Goal: Browse casually: Explore the website without a specific task or goal

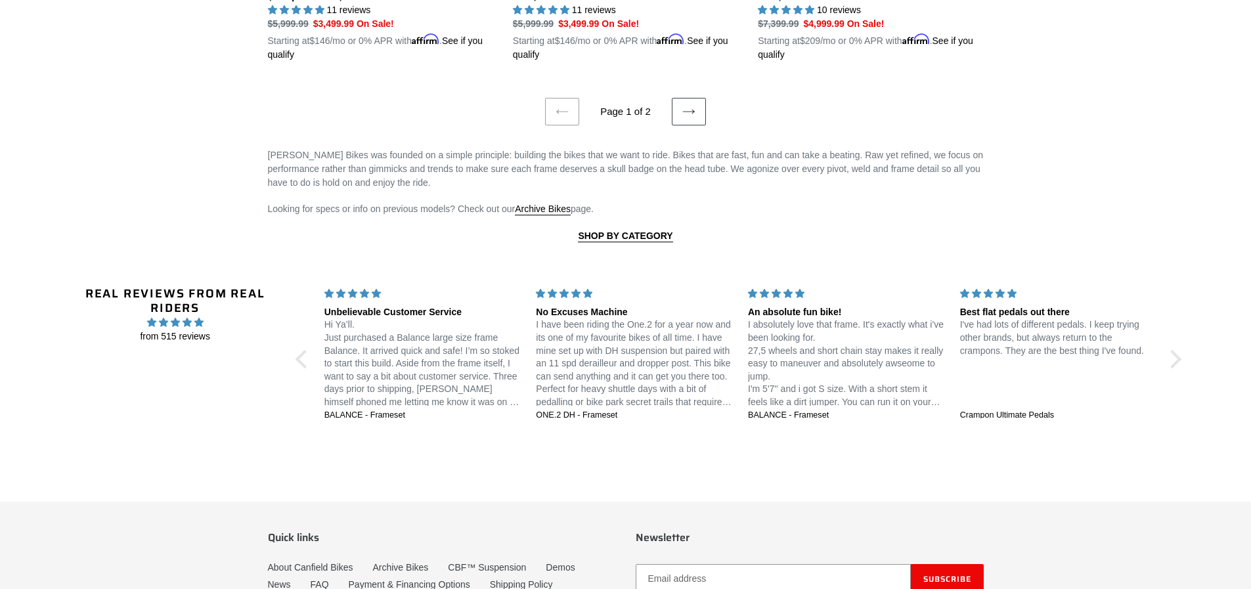
scroll to position [2692, 0]
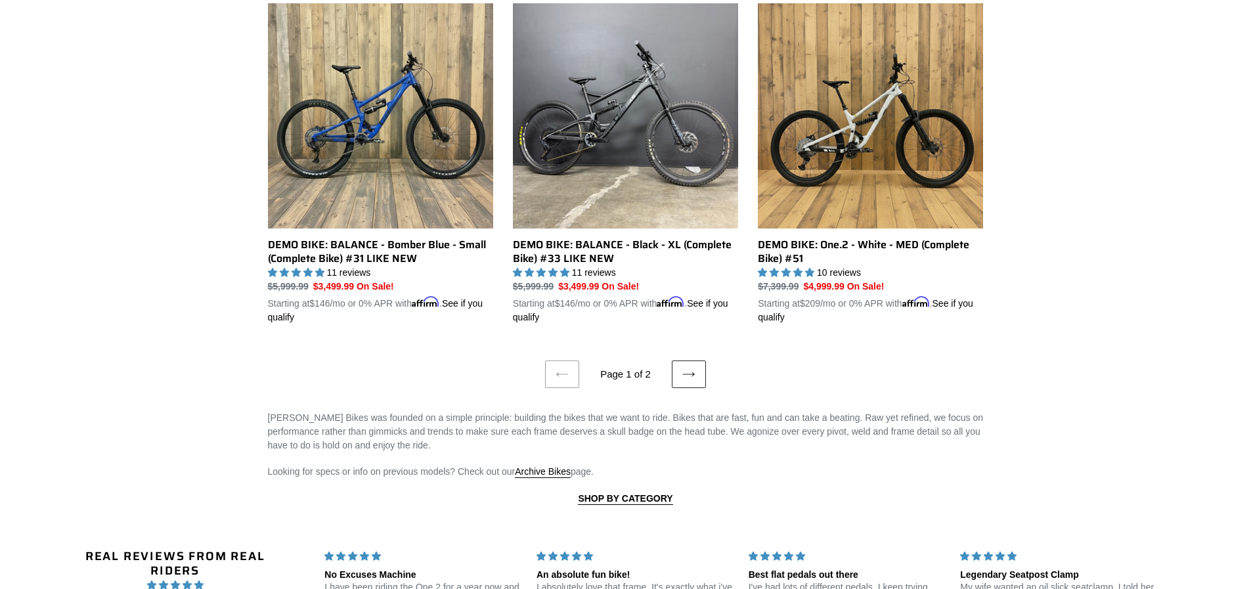
click at [679, 361] on link "Next page" at bounding box center [689, 375] width 34 height 28
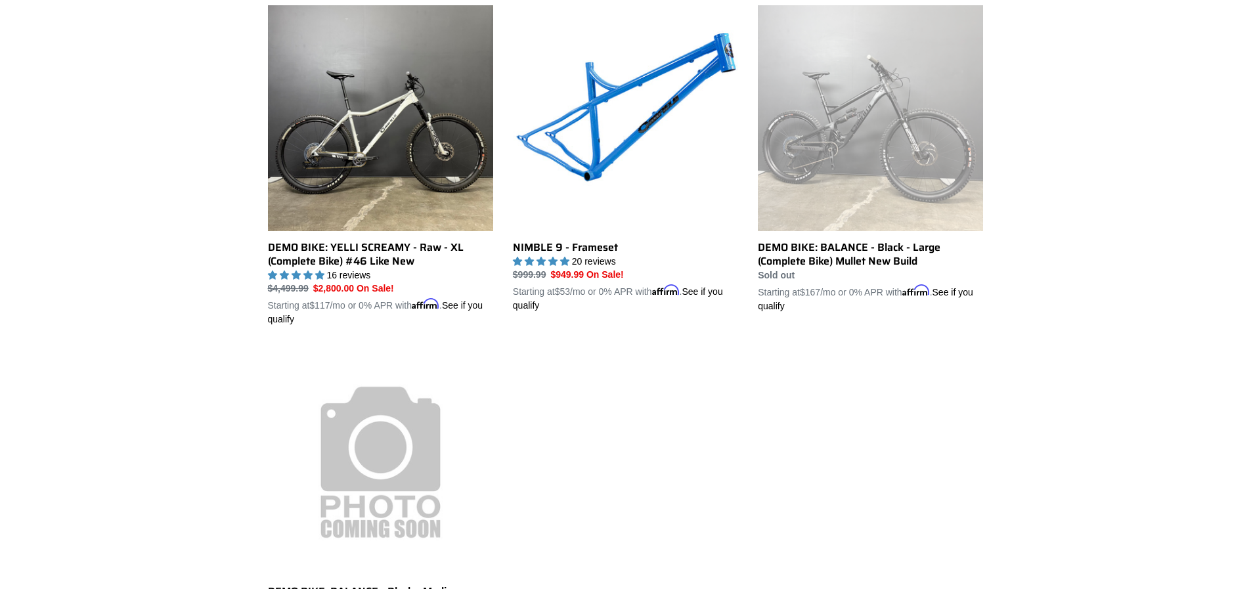
scroll to position [1051, 0]
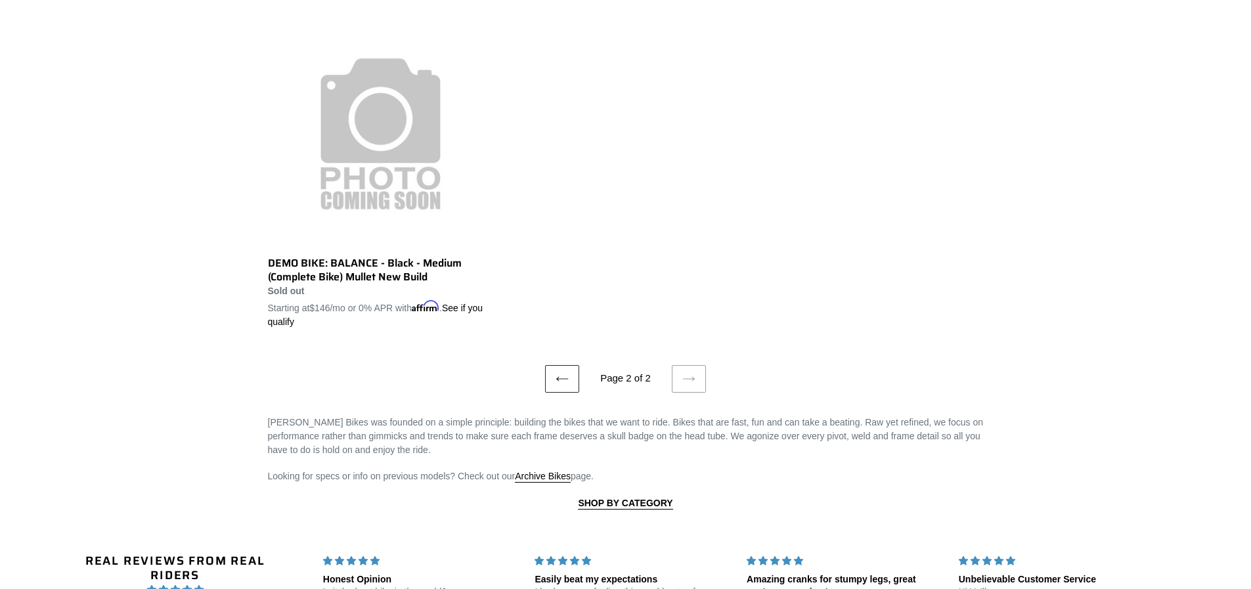
click at [550, 380] on link "Previous page" at bounding box center [562, 379] width 34 height 28
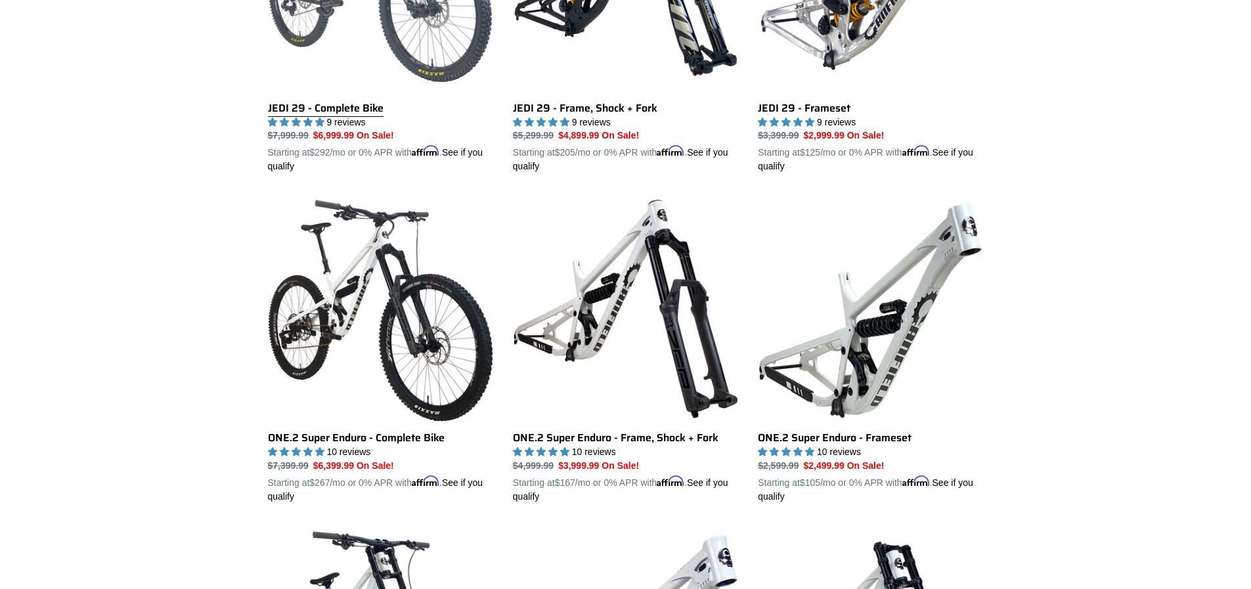
scroll to position [1510, 0]
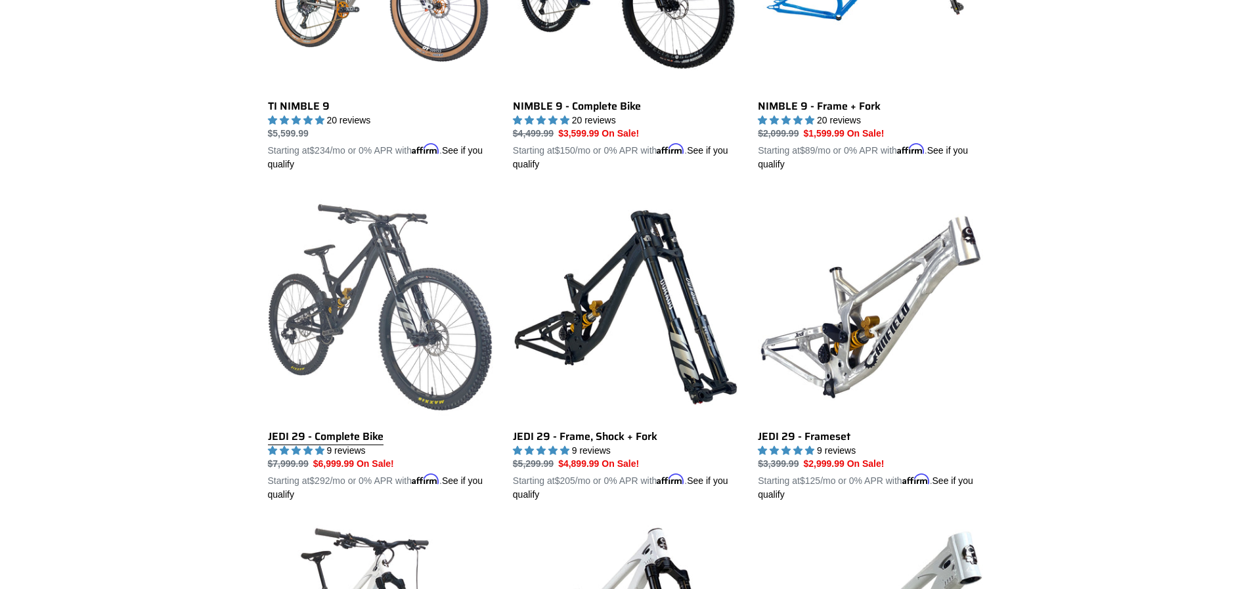
click at [367, 317] on link "JEDI 29 - Complete Bike" at bounding box center [380, 347] width 225 height 307
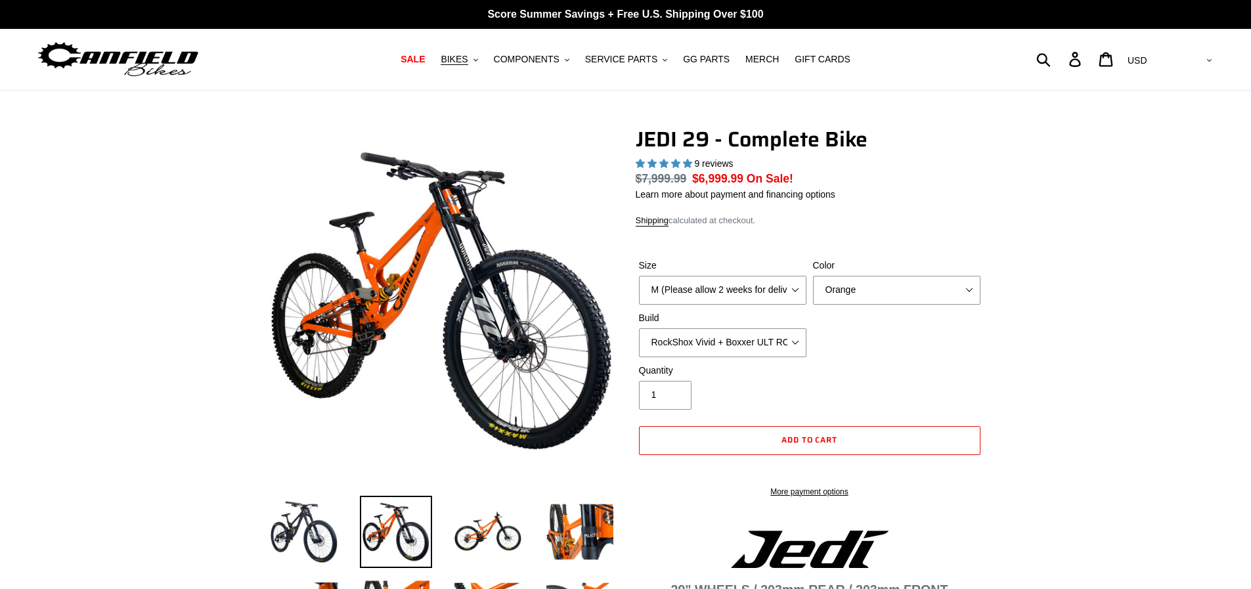
select select "highest-rating"
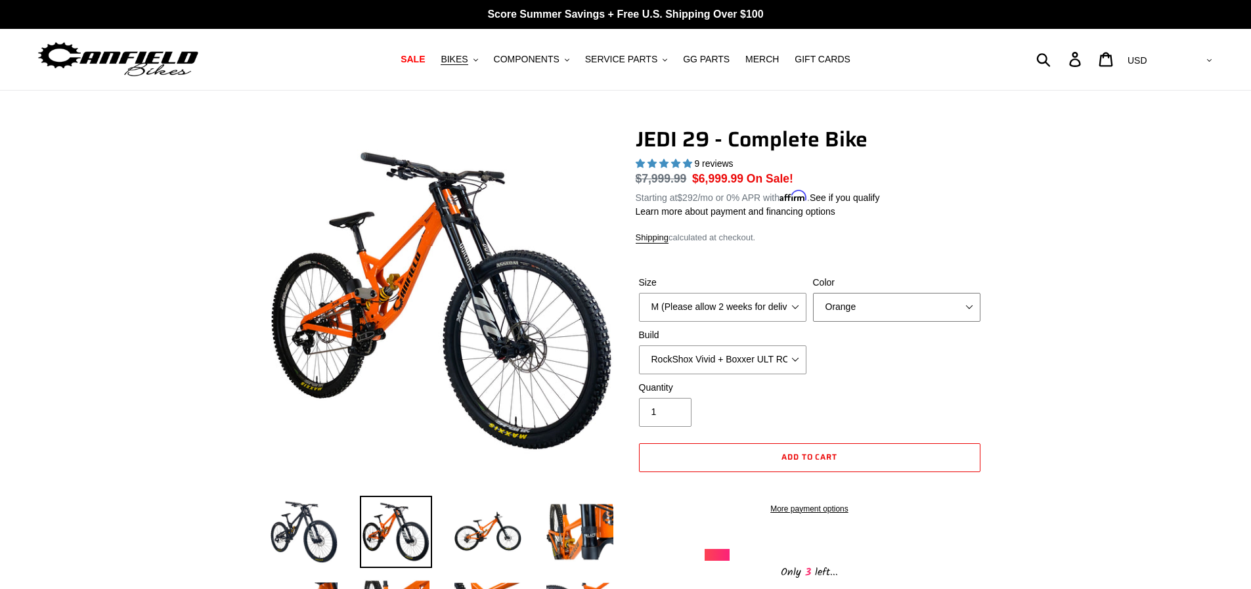
select select "Raw"
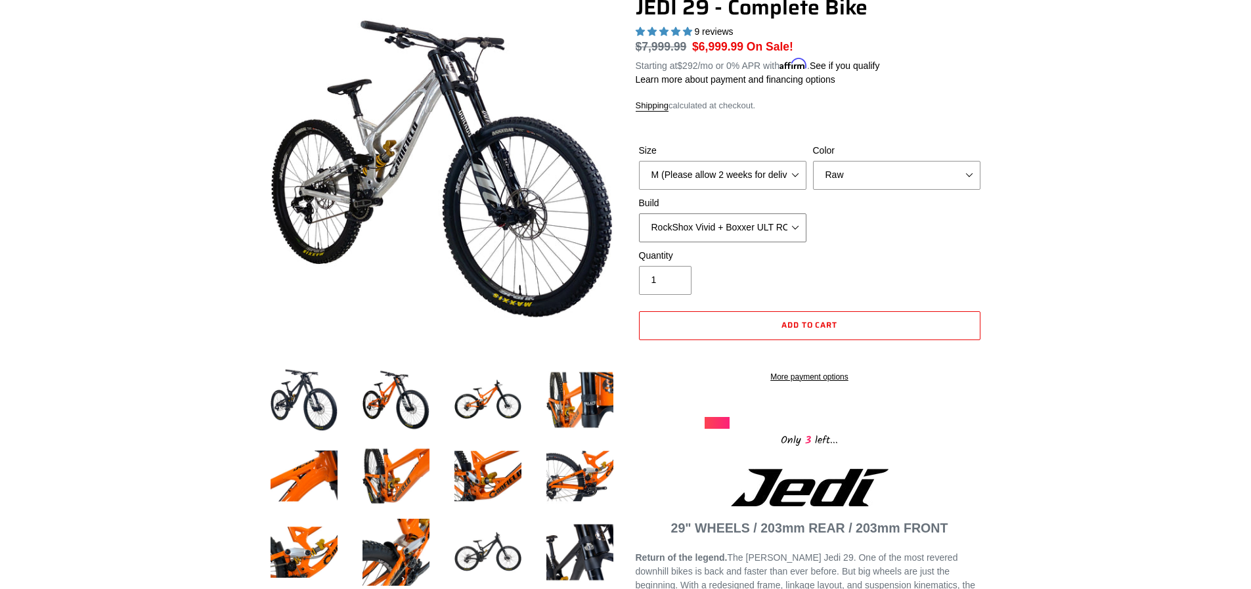
scroll to position [330, 0]
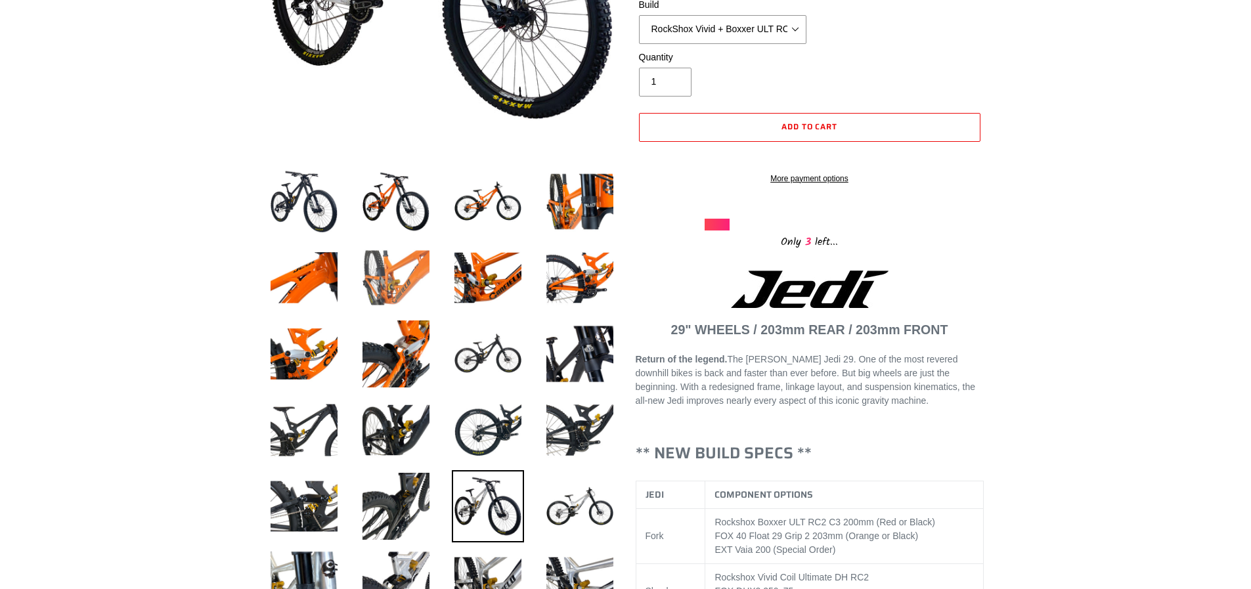
click at [391, 282] on img at bounding box center [396, 278] width 72 height 72
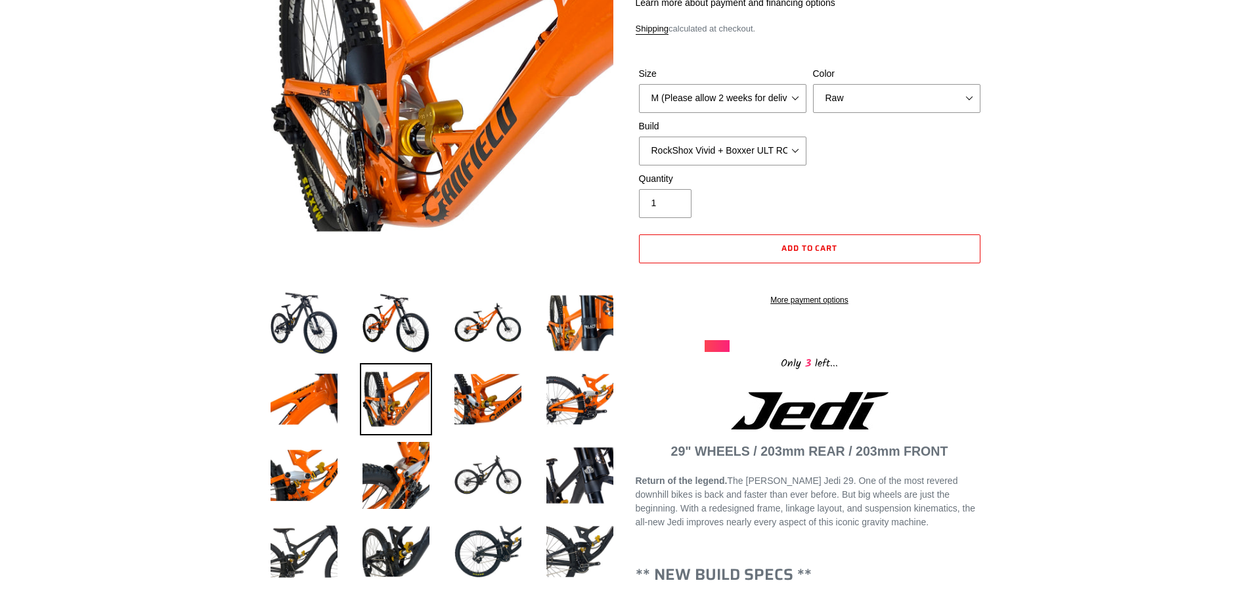
scroll to position [595, 0]
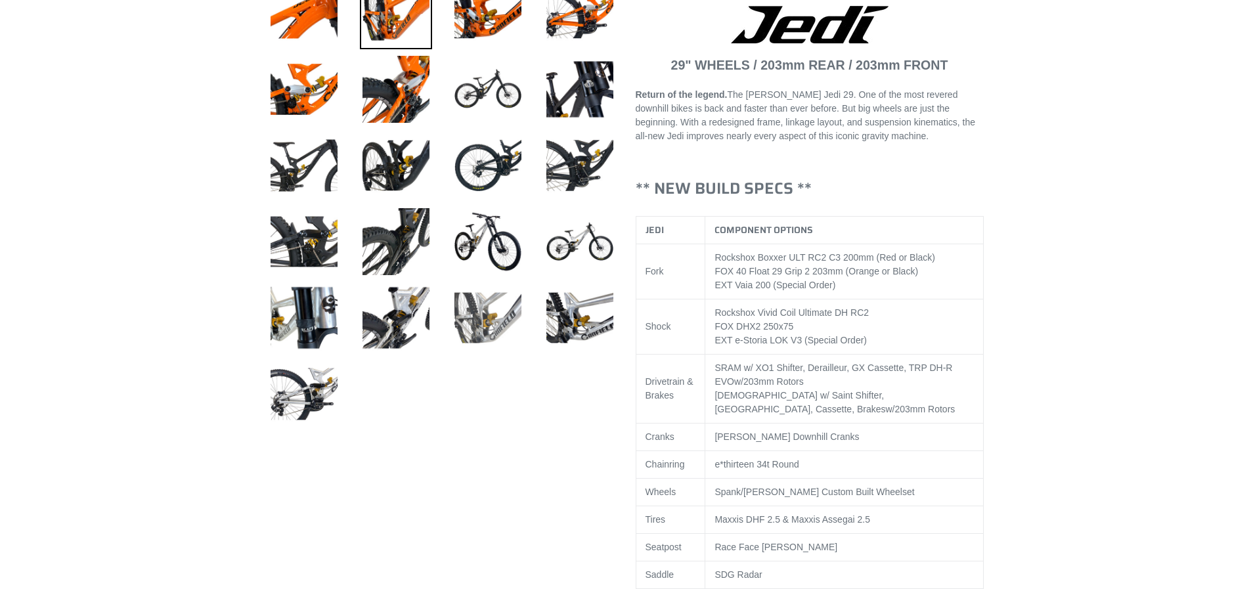
click at [468, 316] on img at bounding box center [488, 318] width 72 height 72
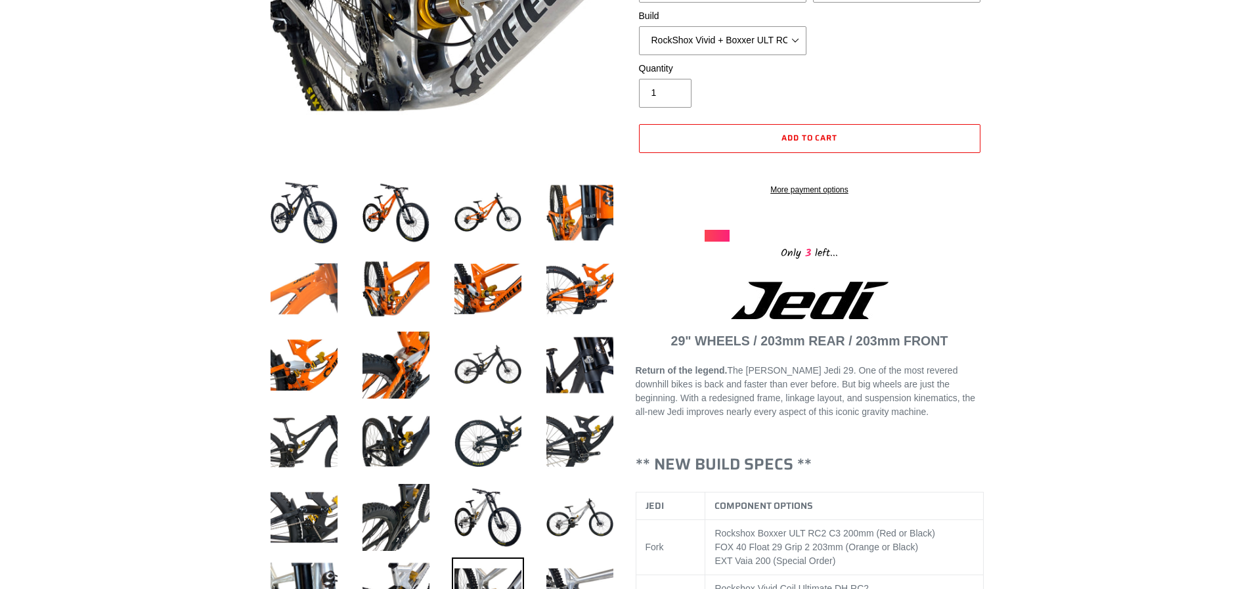
scroll to position [198, 0]
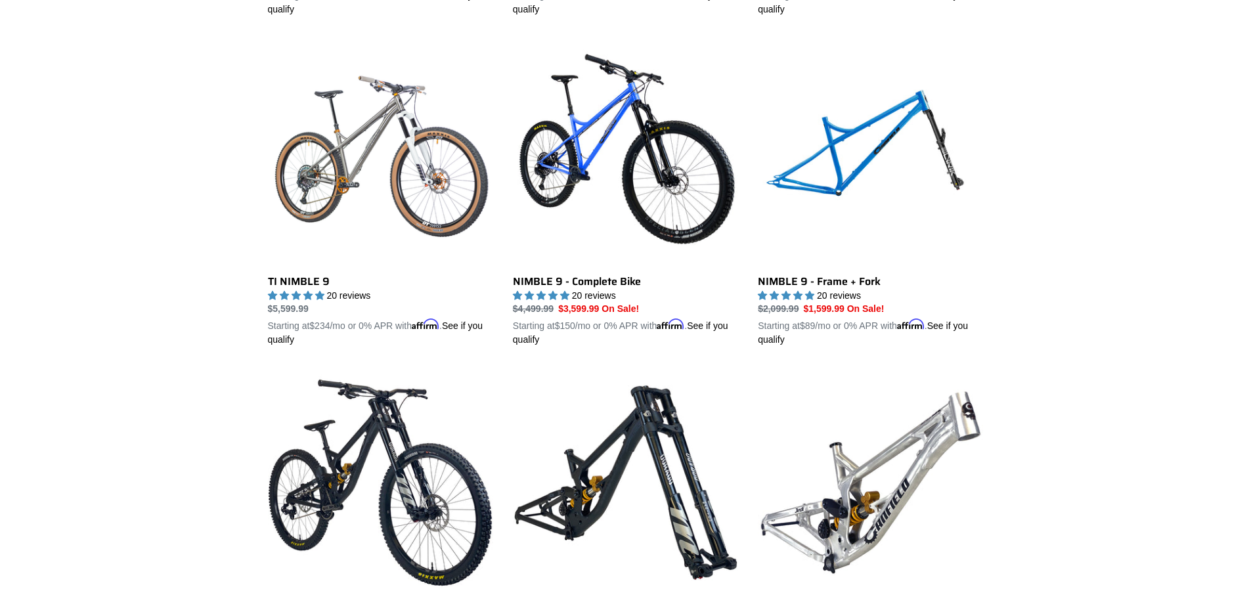
scroll to position [1510, 0]
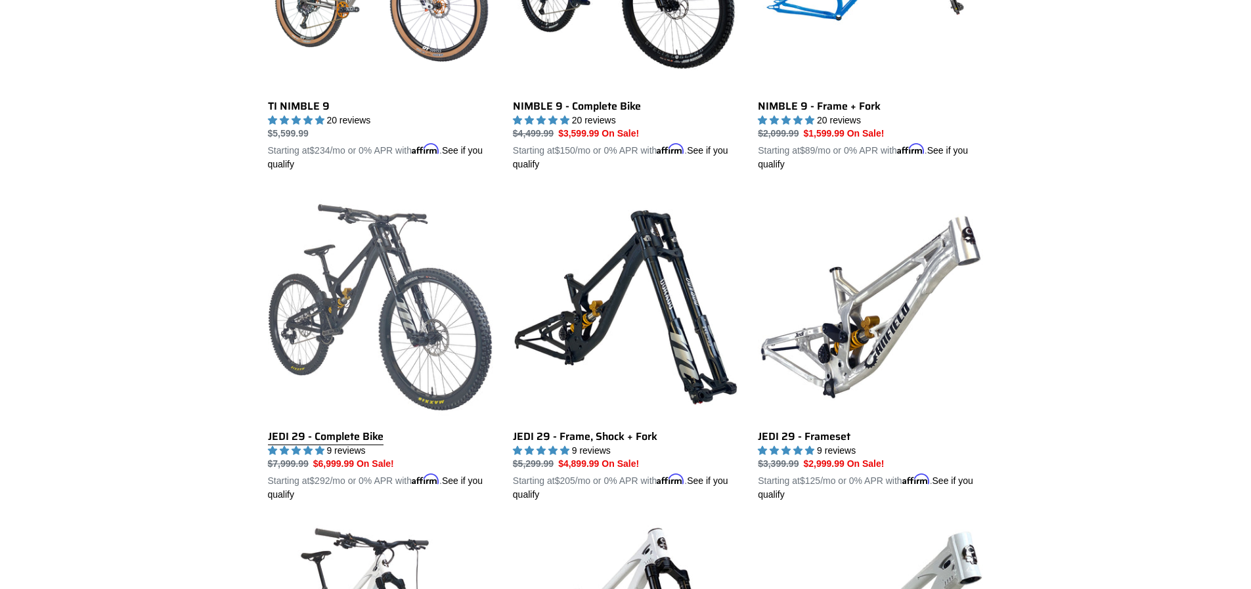
click at [413, 284] on link "JEDI 29 - Complete Bike" at bounding box center [380, 347] width 225 height 307
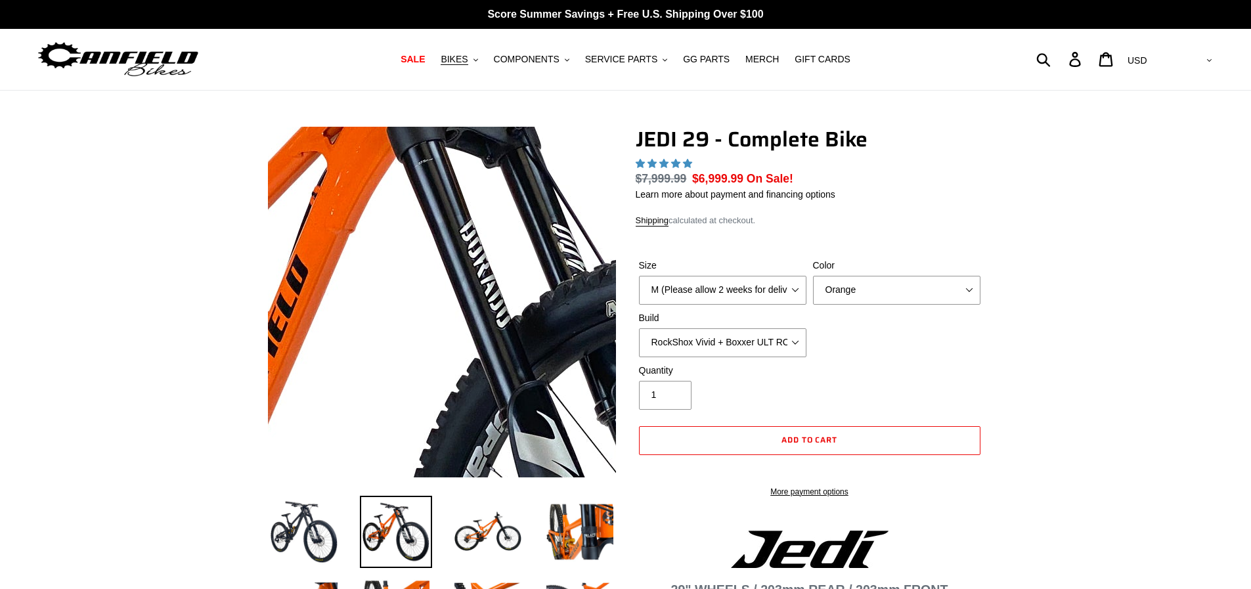
select select "highest-rating"
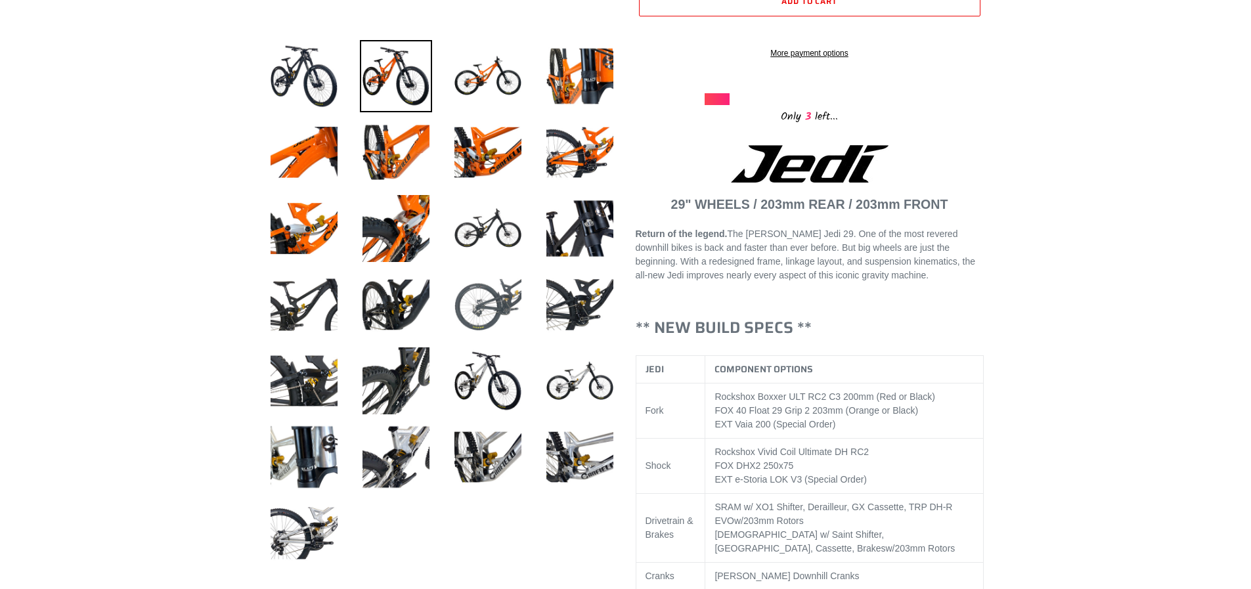
scroll to position [529, 0]
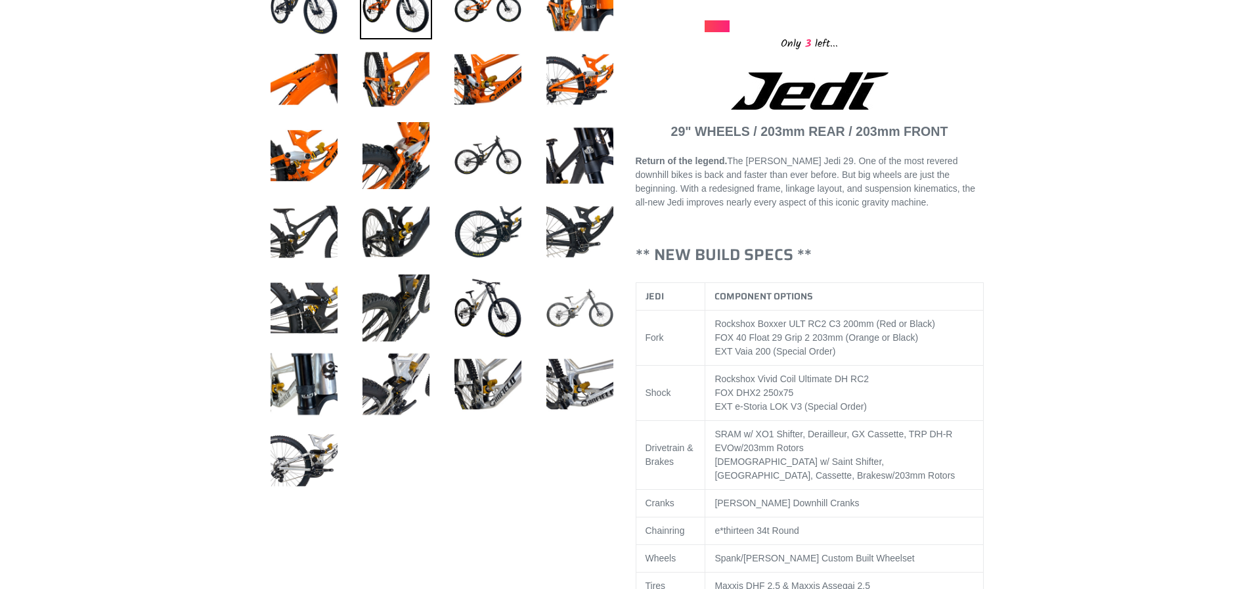
click at [584, 310] on img at bounding box center [580, 308] width 72 height 72
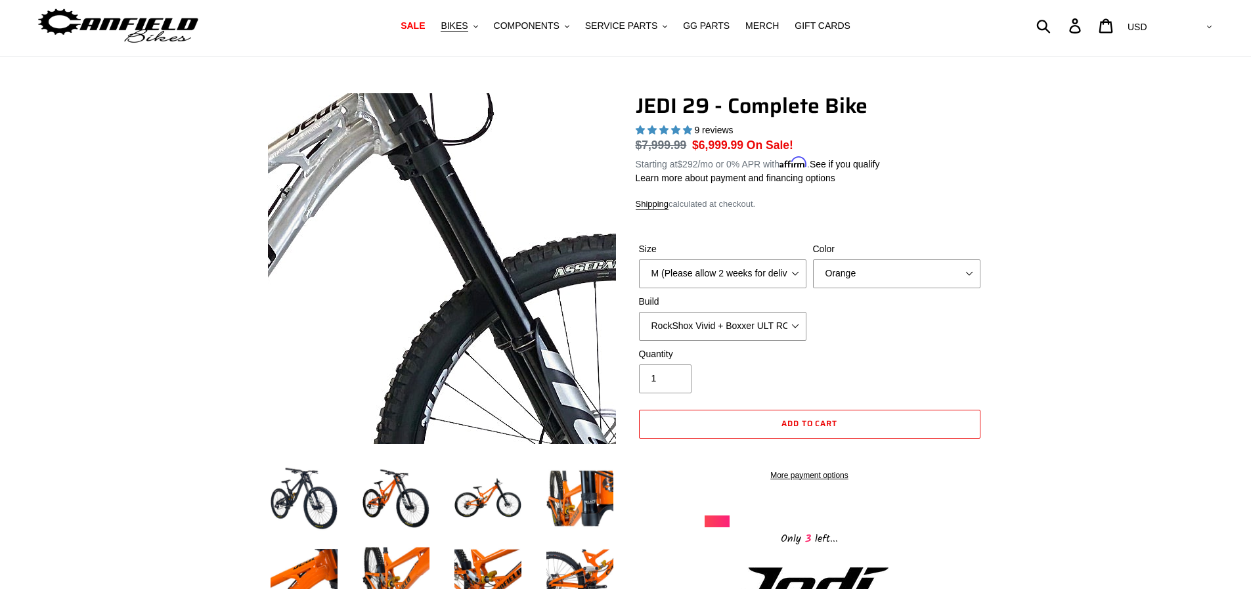
scroll to position [0, 0]
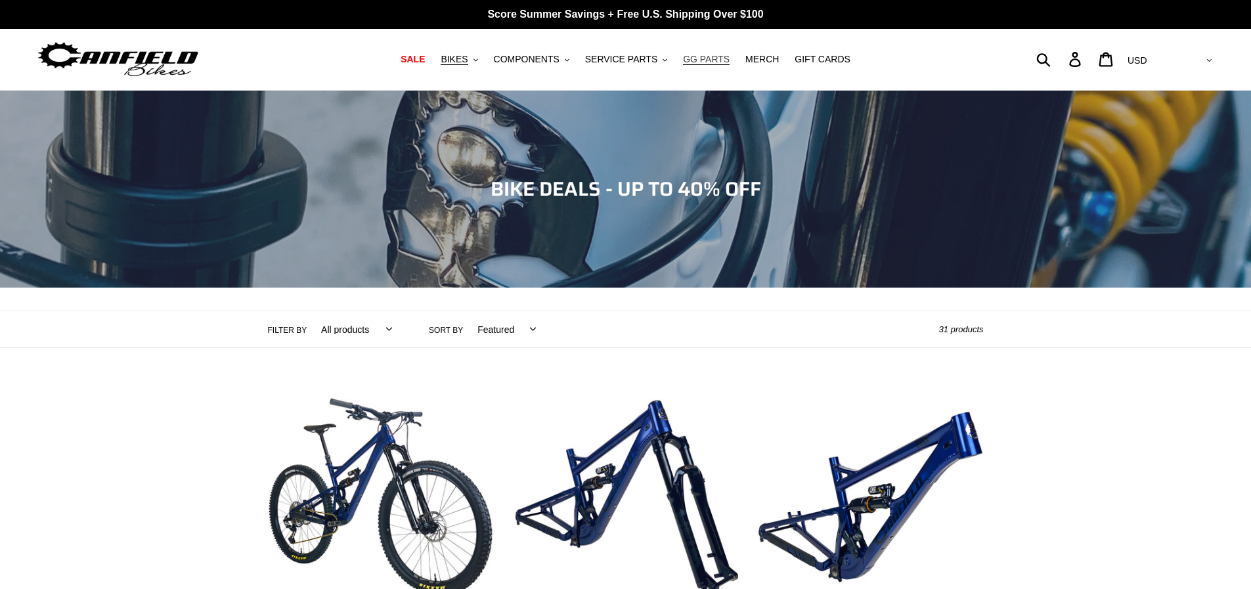
click at [703, 61] on span "GG PARTS" at bounding box center [706, 59] width 47 height 11
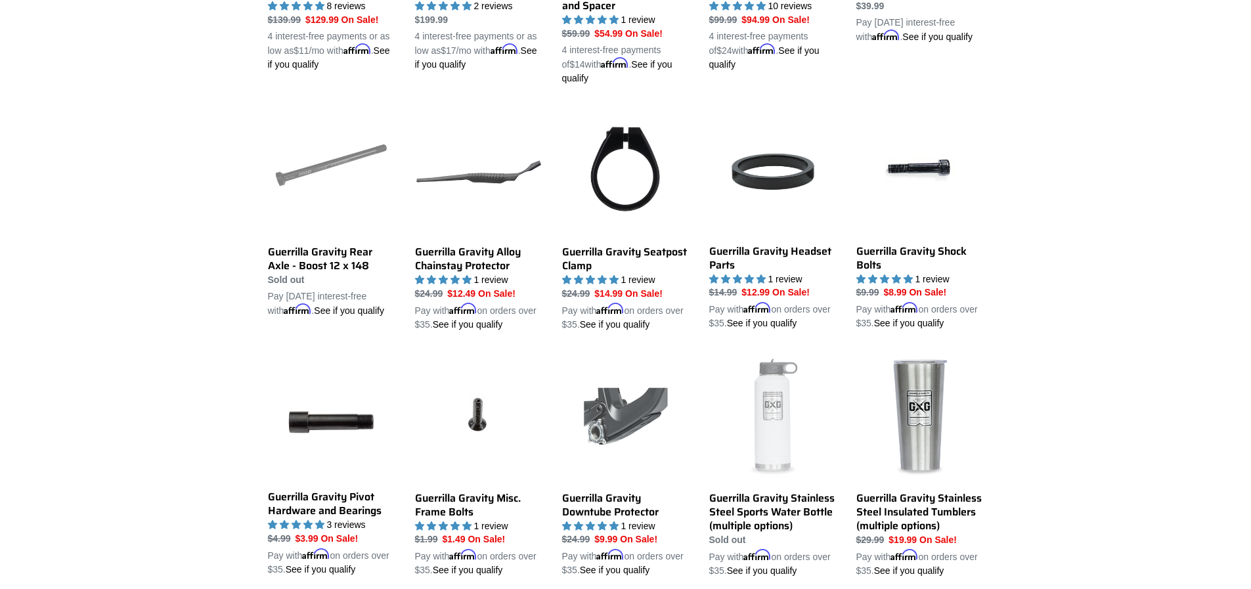
scroll to position [1388, 0]
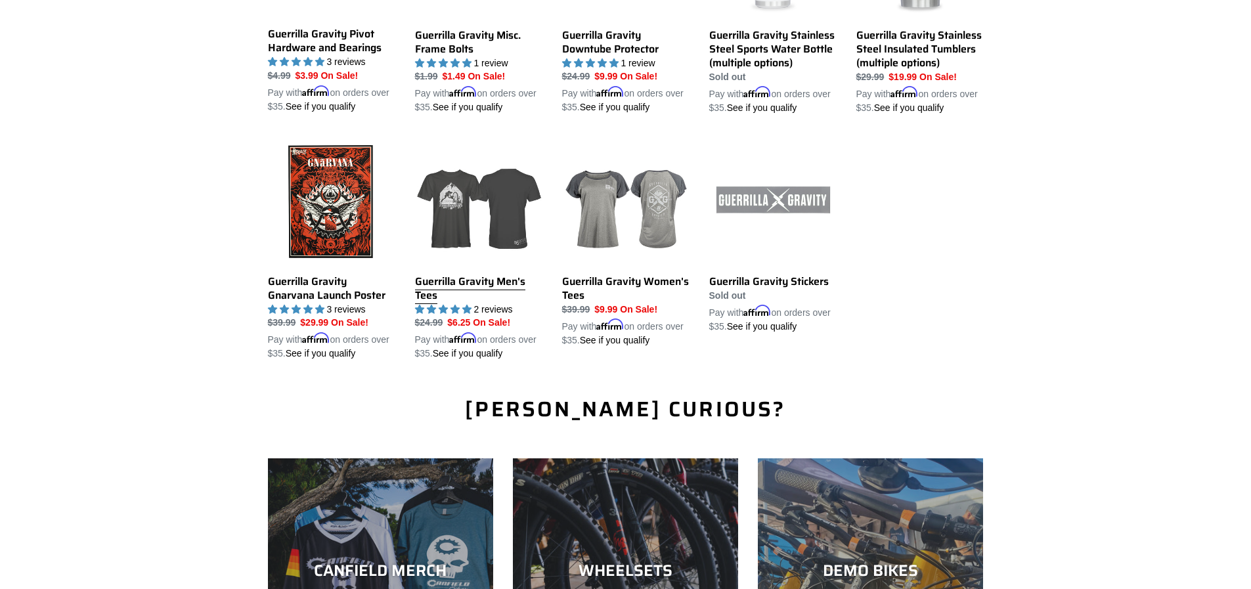
click at [477, 296] on link "Guerrilla Gravity Men's Tees" at bounding box center [478, 249] width 127 height 223
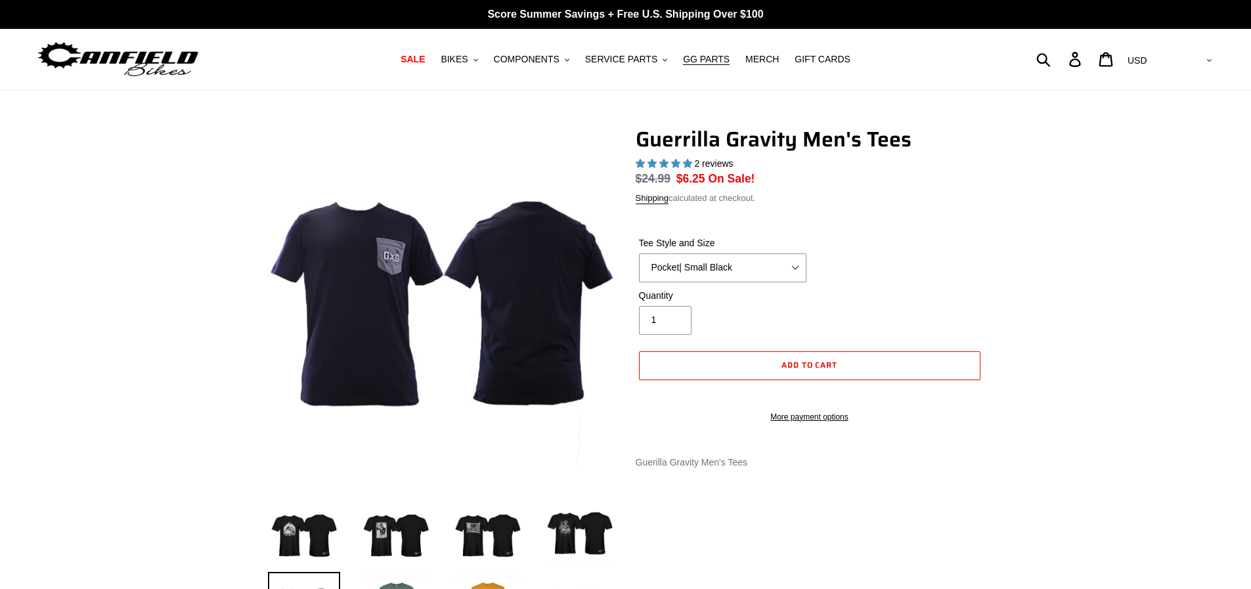
select select "highest-rating"
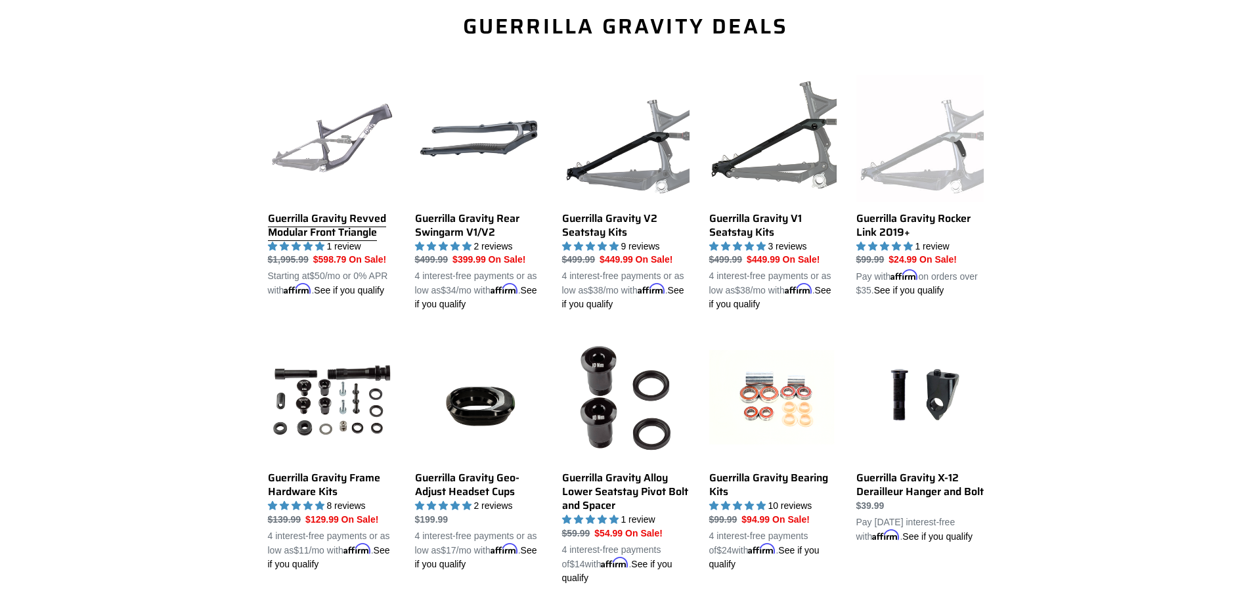
scroll to position [28, 0]
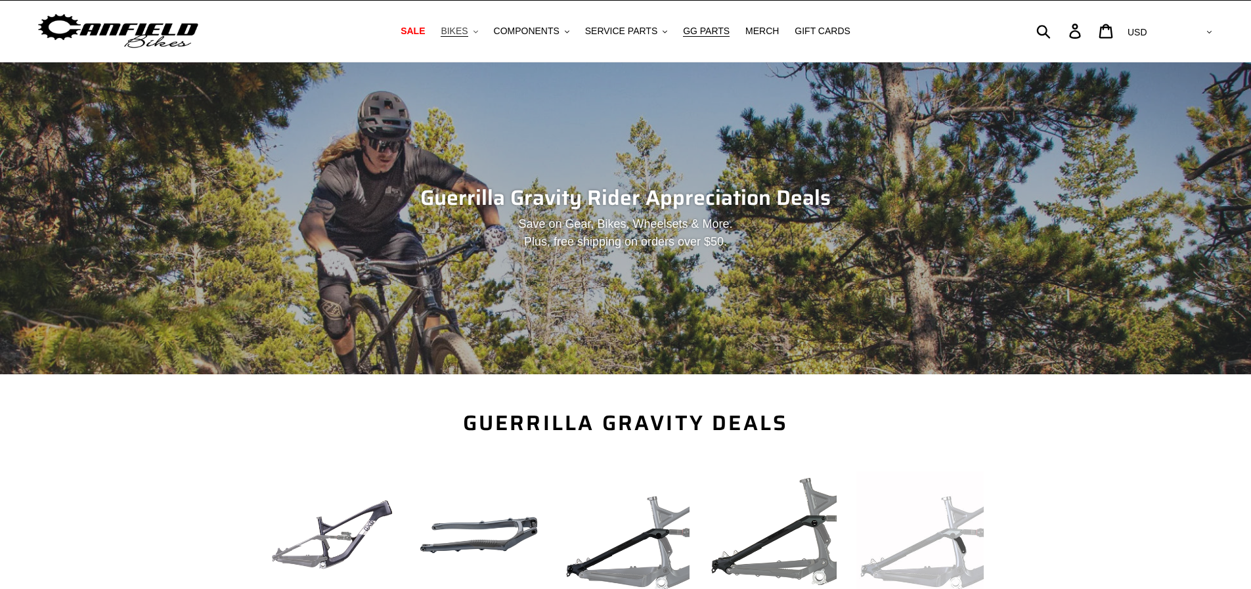
click at [478, 30] on icon ".cls-1{fill:#231f20}" at bounding box center [475, 32] width 5 height 5
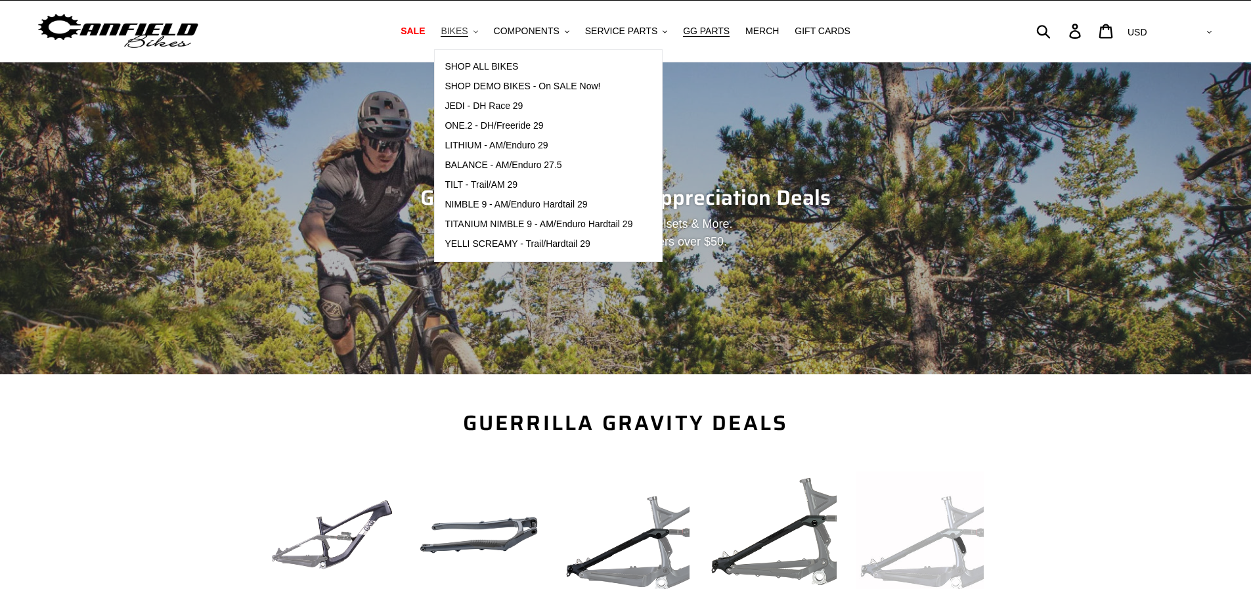
scroll to position [0, 0]
click at [504, 106] on span "JEDI - DH Race 29" at bounding box center [484, 105] width 78 height 11
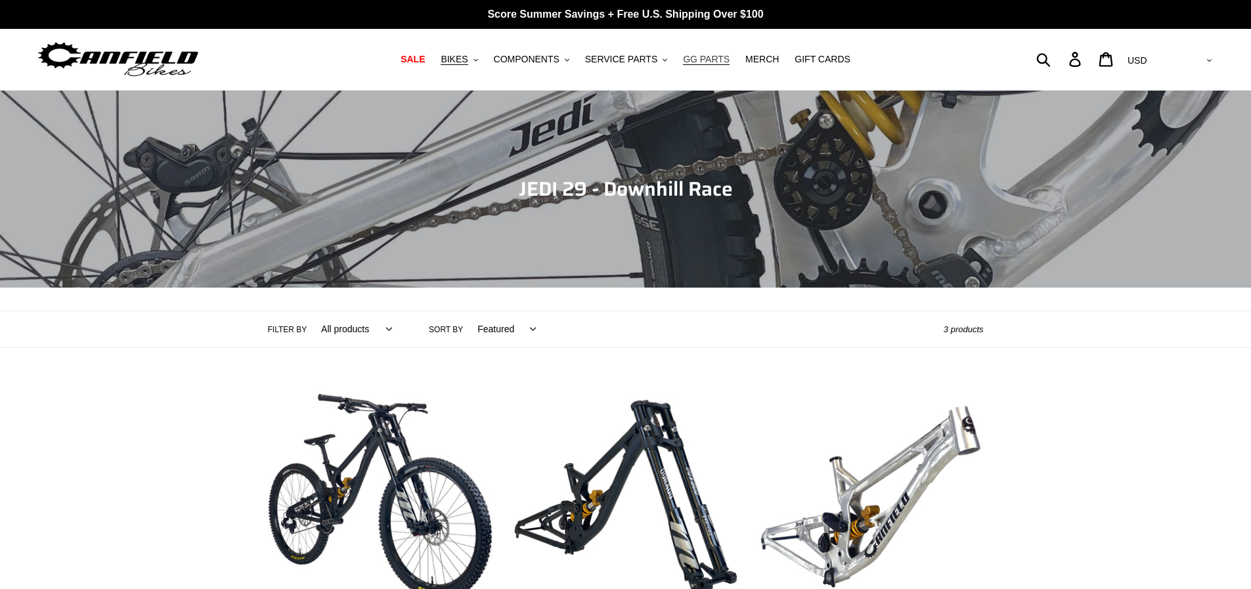
click at [700, 61] on span "GG PARTS" at bounding box center [706, 59] width 47 height 11
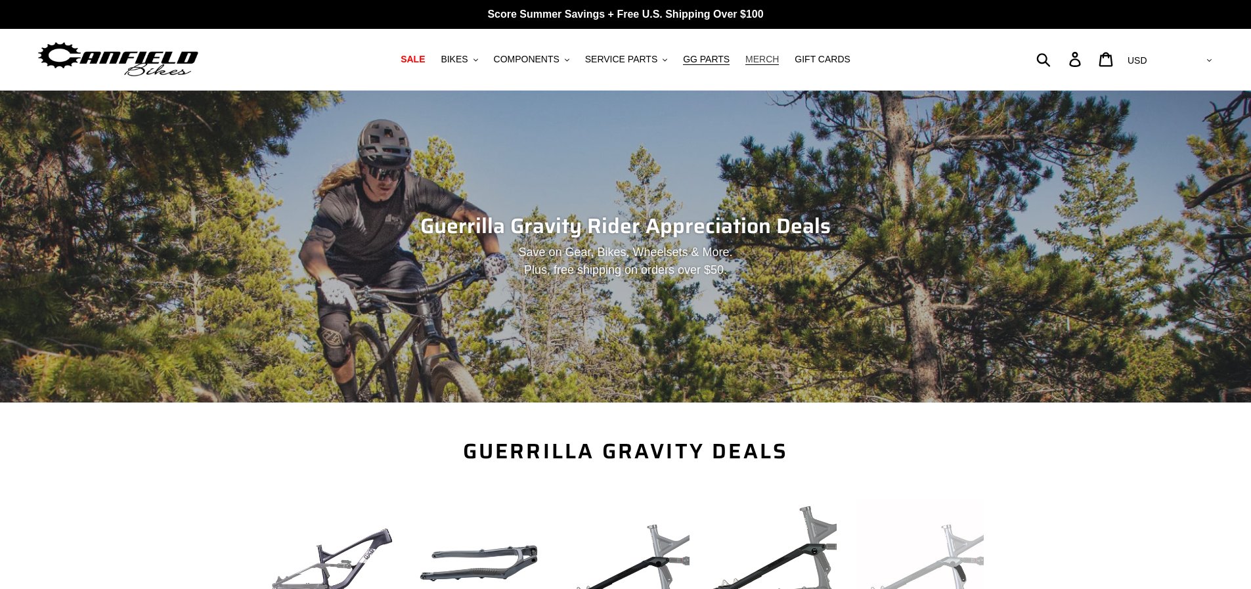
click at [748, 58] on span "MERCH" at bounding box center [761, 59] width 33 height 11
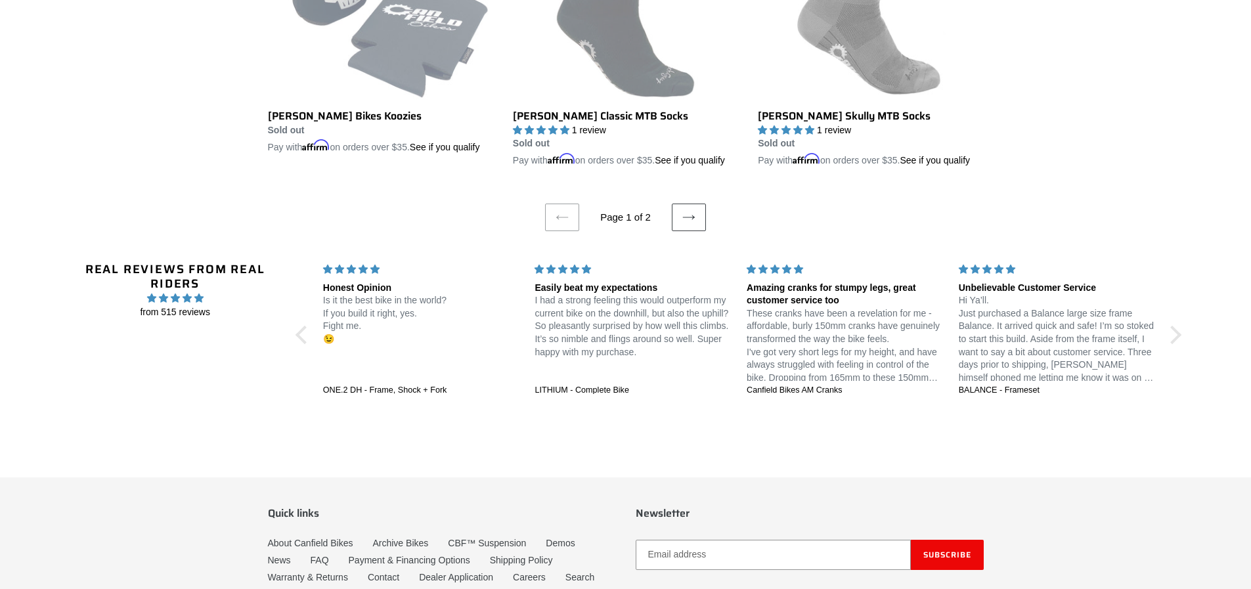
scroll to position [2452, 0]
